Goal: Information Seeking & Learning: Find specific fact

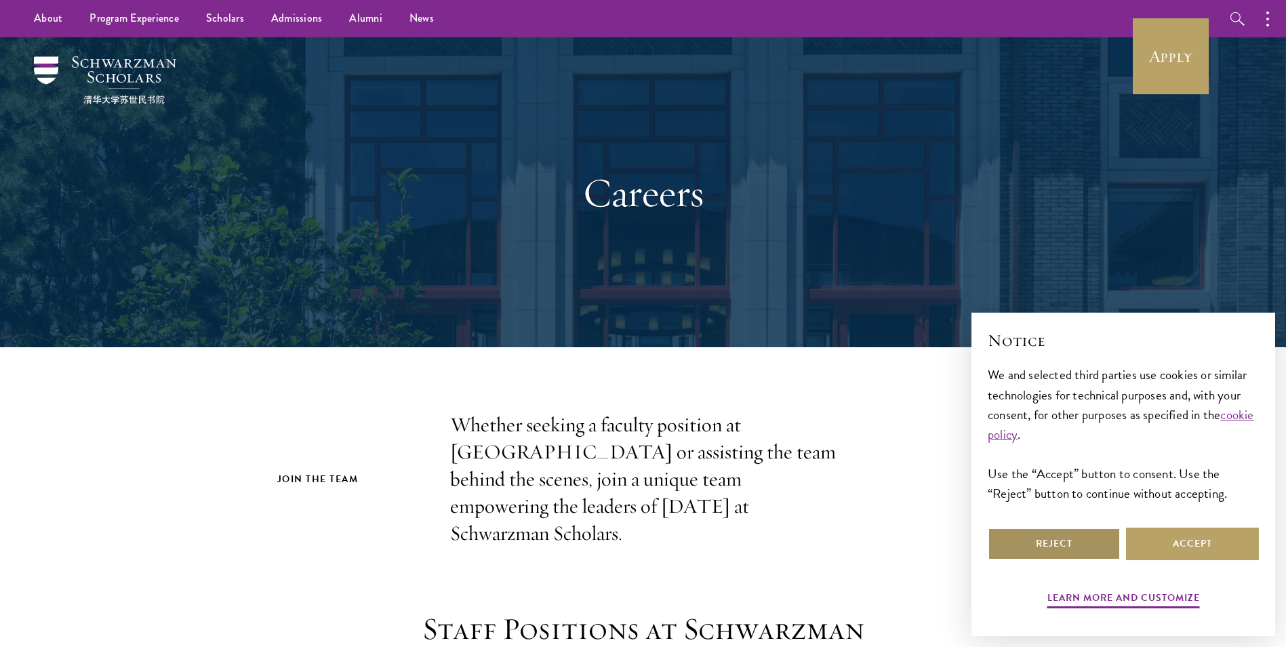
click at [1059, 548] on button "Reject" at bounding box center [1054, 543] width 133 height 33
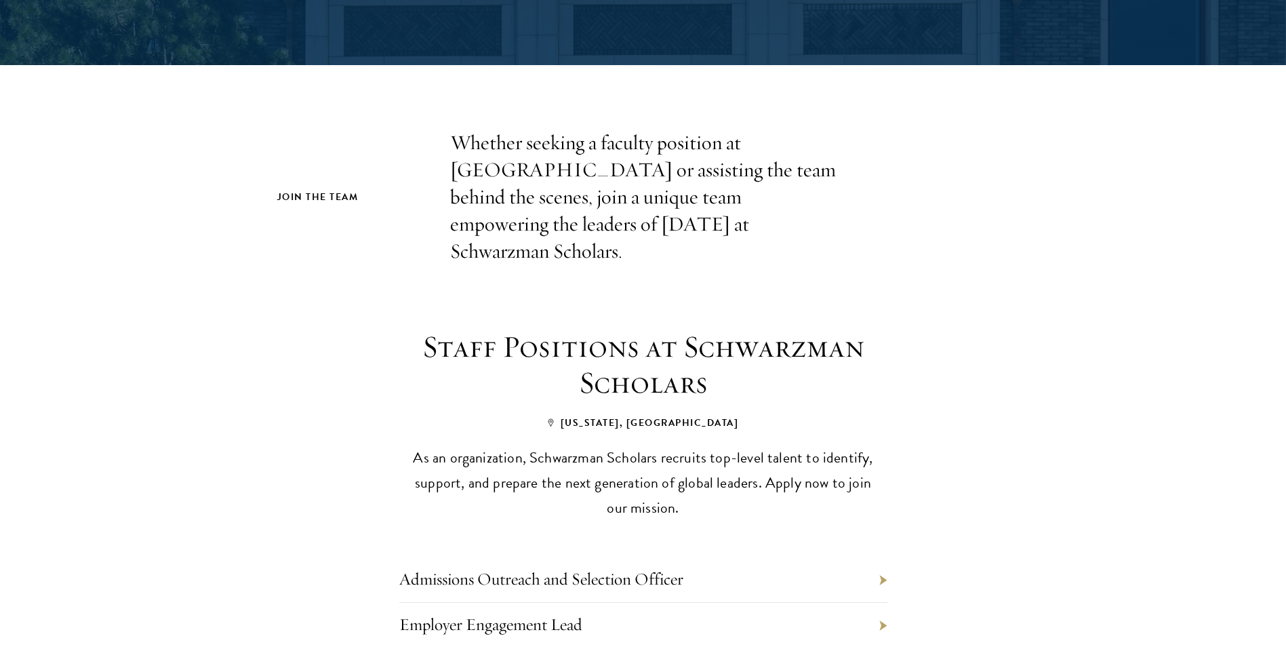
scroll to position [339, 0]
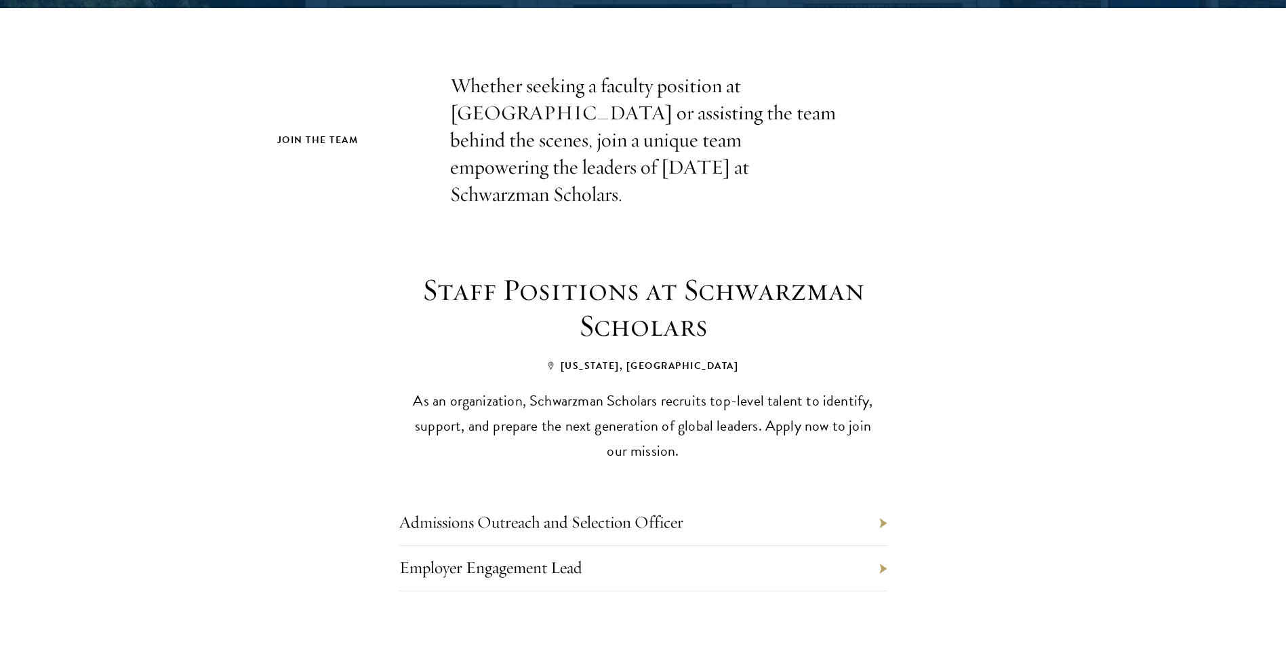
click at [882, 500] on li "Admissions Outreach and Selection Officer" at bounding box center [643, 522] width 488 height 45
click at [654, 511] on link "Admissions Outreach and Selection Officer" at bounding box center [541, 521] width 284 height 21
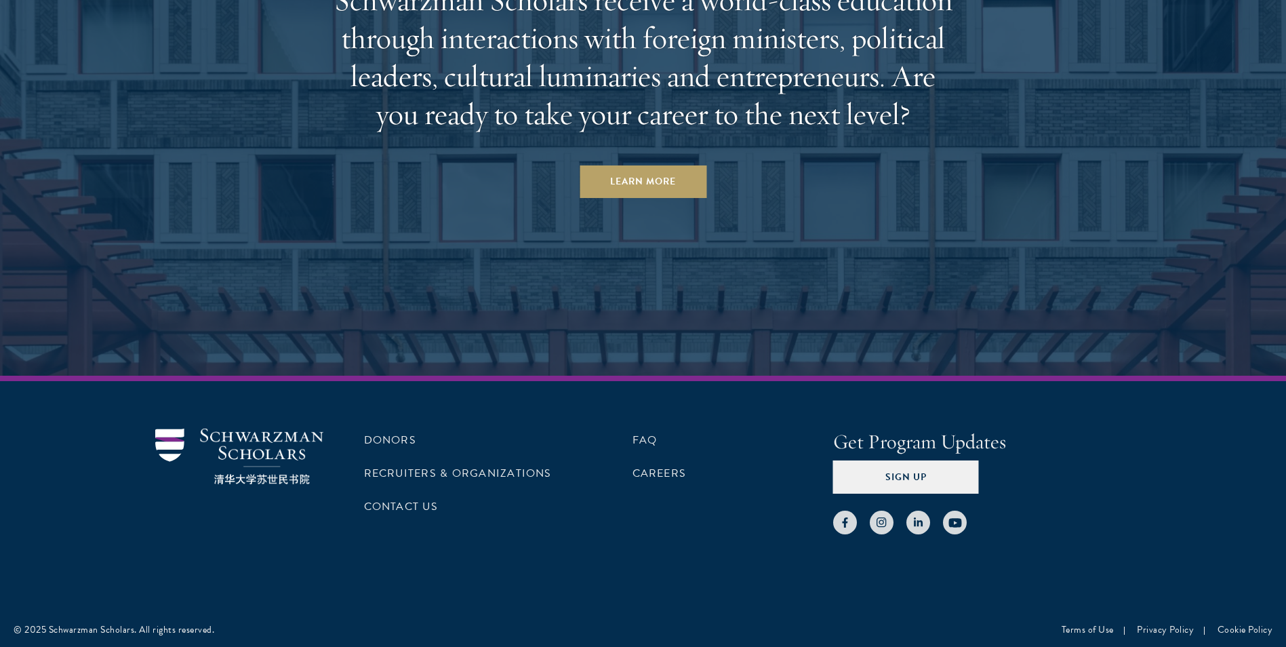
scroll to position [4255, 0]
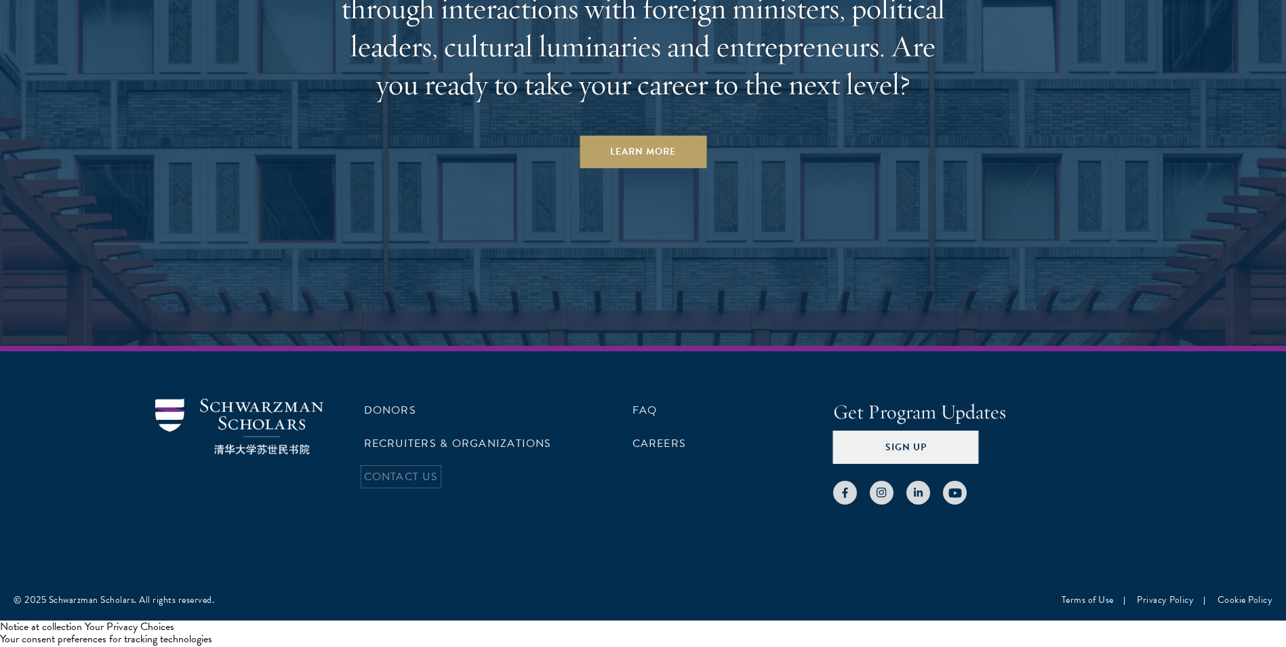
click at [390, 473] on link "Contact Us" at bounding box center [401, 476] width 74 height 16
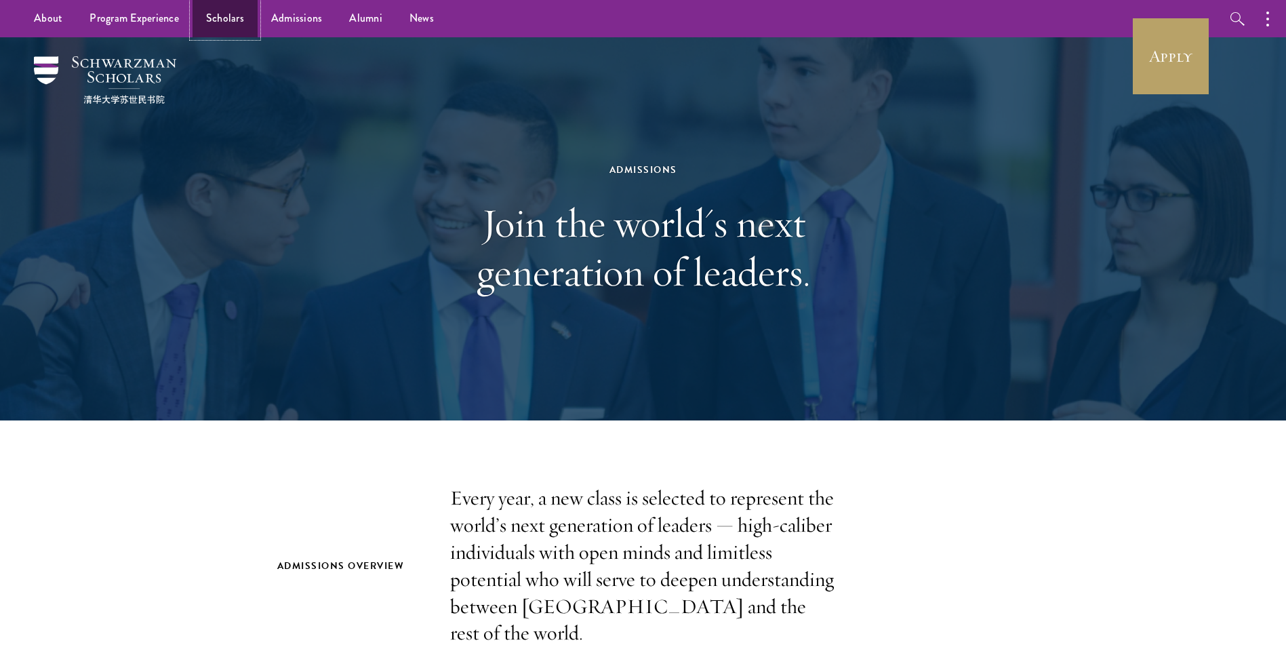
click at [235, 18] on link "Scholars" at bounding box center [225, 18] width 65 height 37
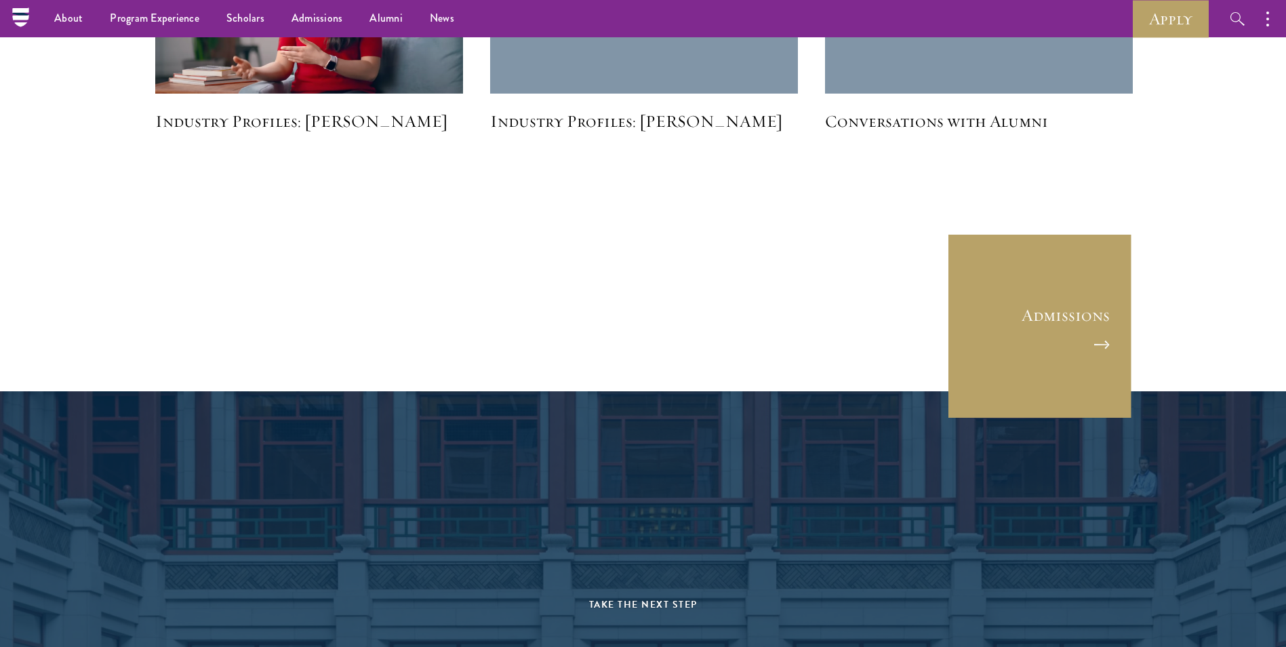
scroll to position [3509, 0]
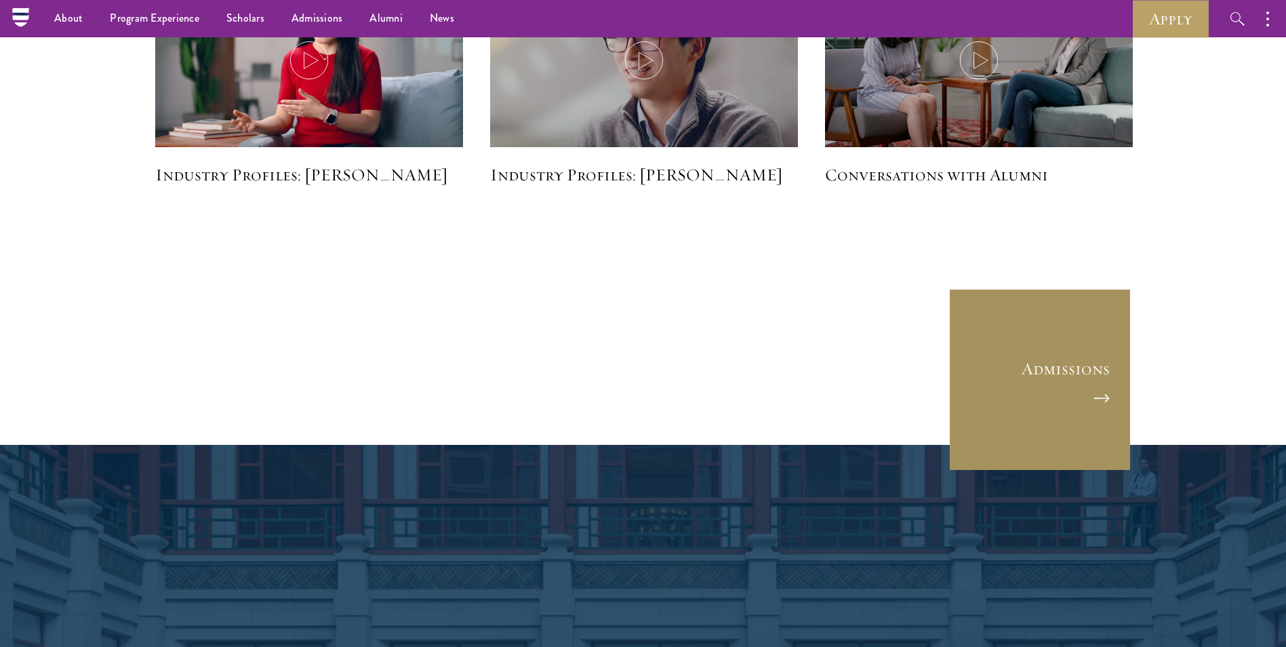
click at [1079, 365] on link "Admissions" at bounding box center [1040, 379] width 183 height 183
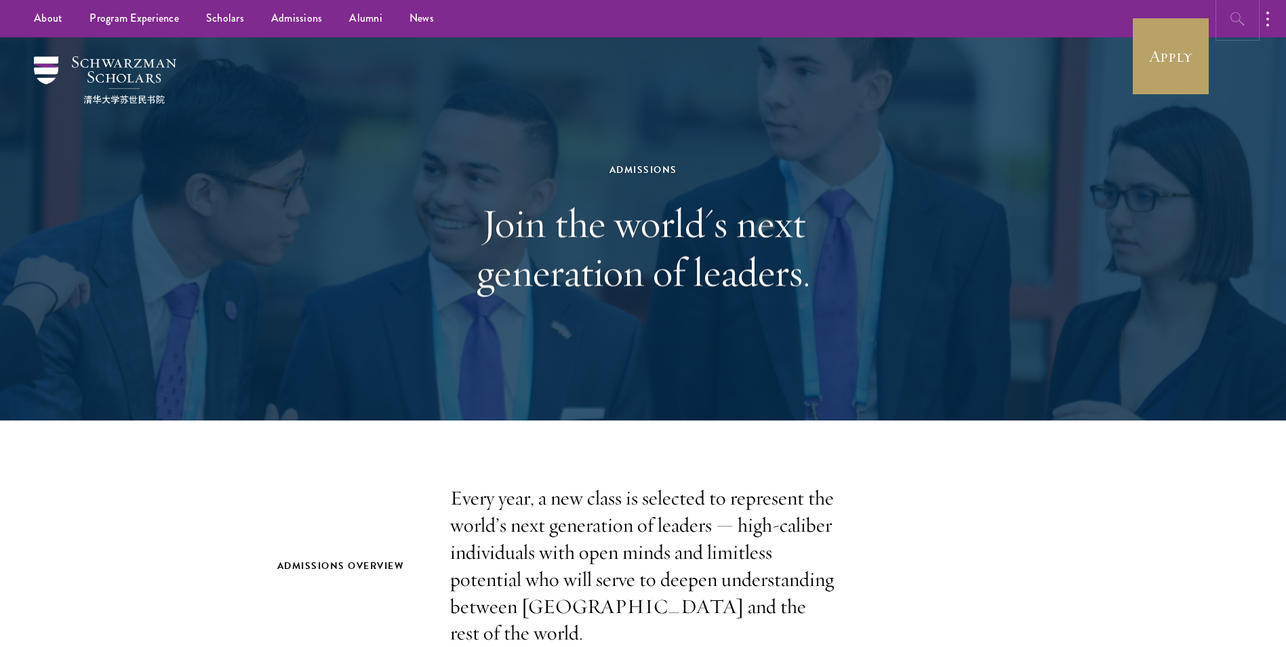
click at [1235, 17] on icon "button" at bounding box center [1238, 19] width 16 height 16
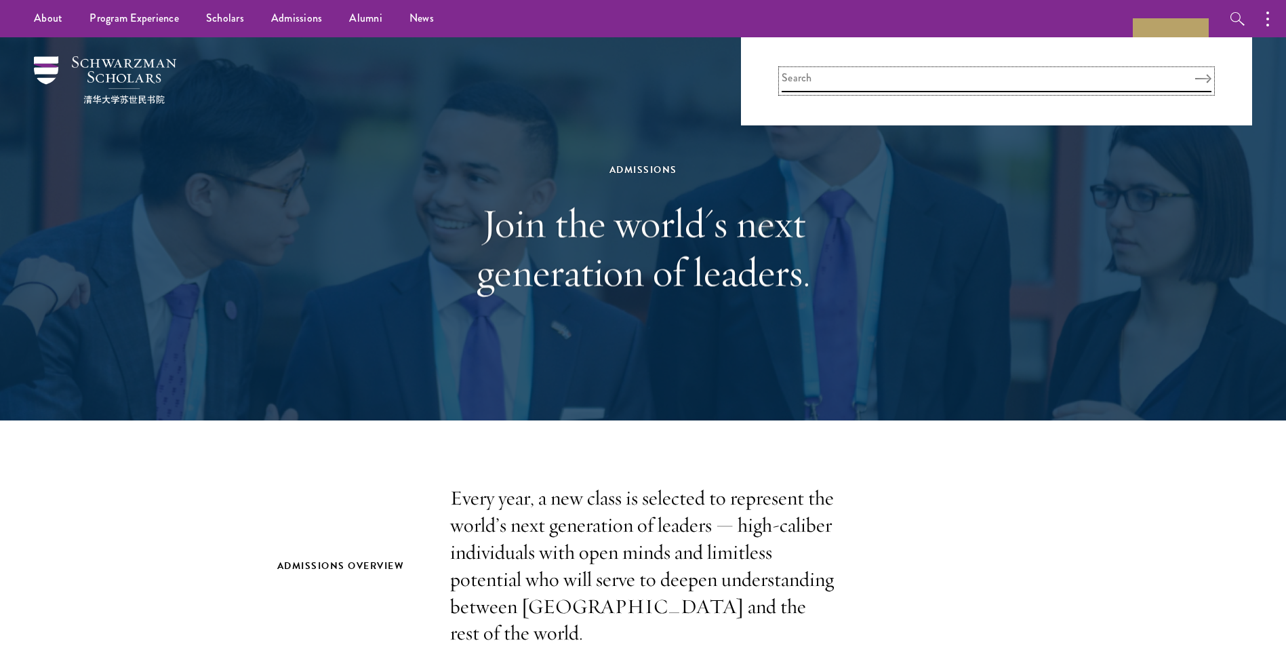
click at [837, 80] on input "search" at bounding box center [997, 81] width 430 height 22
type input "where to upload a letter of recommendation"
click at [1195, 74] on button "Search" at bounding box center [1203, 78] width 16 height 9
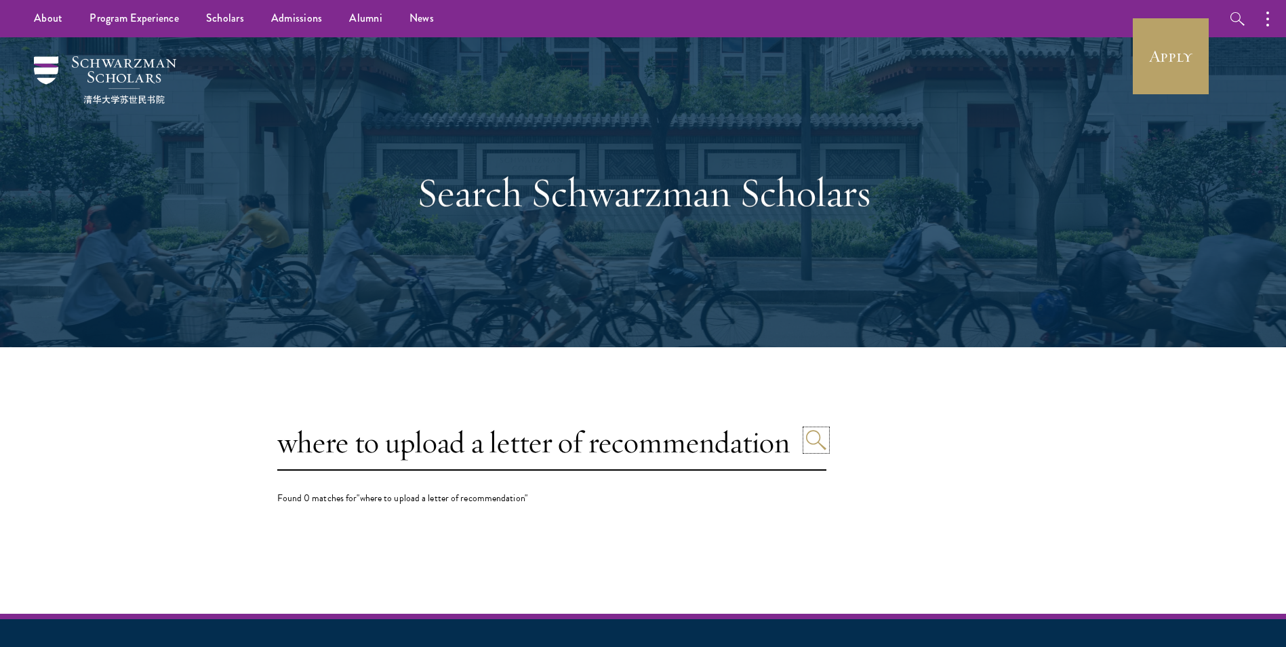
click at [814, 435] on icon "Search" at bounding box center [816, 440] width 20 height 20
